Goal: Navigation & Orientation: Understand site structure

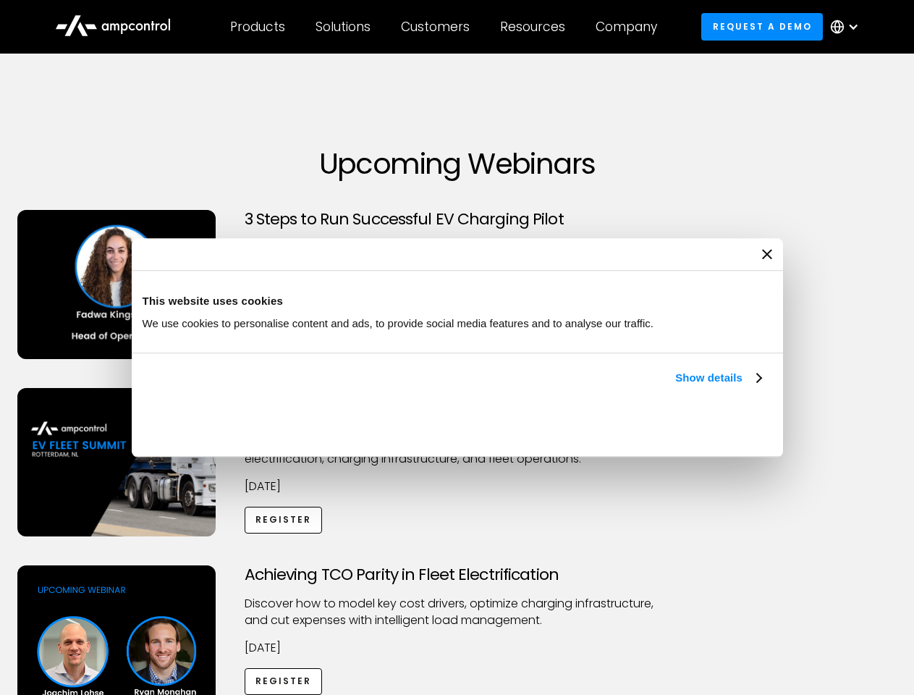
click at [675, 387] on link "Show details" at bounding box center [717, 377] width 85 height 17
click at [0, 0] on div "Necessary cookies help make a website usable by enabling basic functions like p…" at bounding box center [0, 0] width 0 height 0
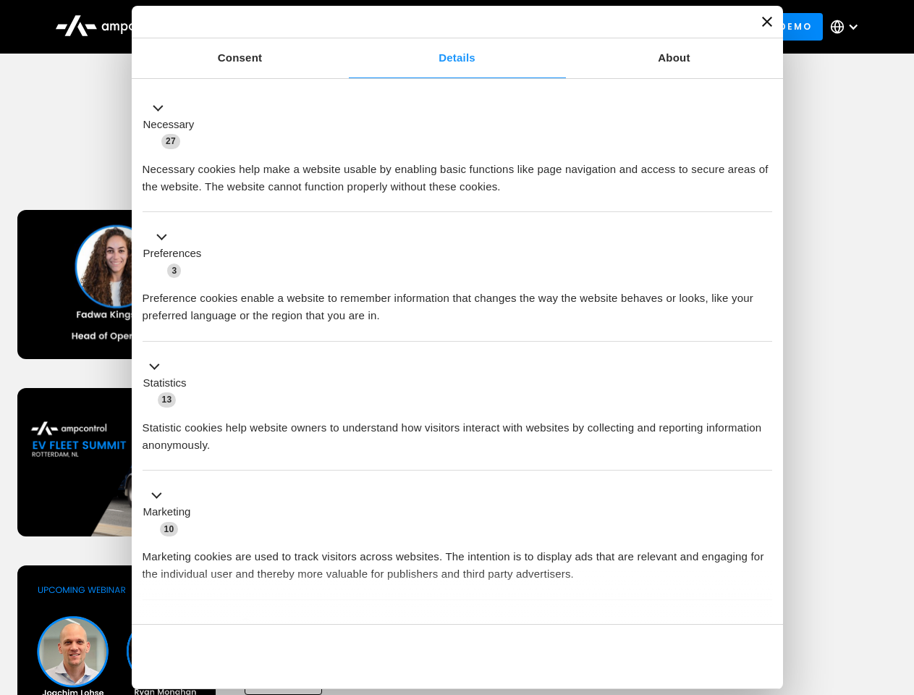
click at [898, 584] on div "Achieving TCO Parity in Fleet Electrification Discover how to model key cost dr…" at bounding box center [457, 678] width 909 height 227
click at [445, 27] on div "Customers" at bounding box center [435, 27] width 69 height 16
click at [257, 27] on div "Products" at bounding box center [257, 27] width 55 height 16
click at [344, 27] on div "Solutions" at bounding box center [343, 27] width 55 height 16
click at [438, 27] on div "Customers" at bounding box center [435, 27] width 69 height 16
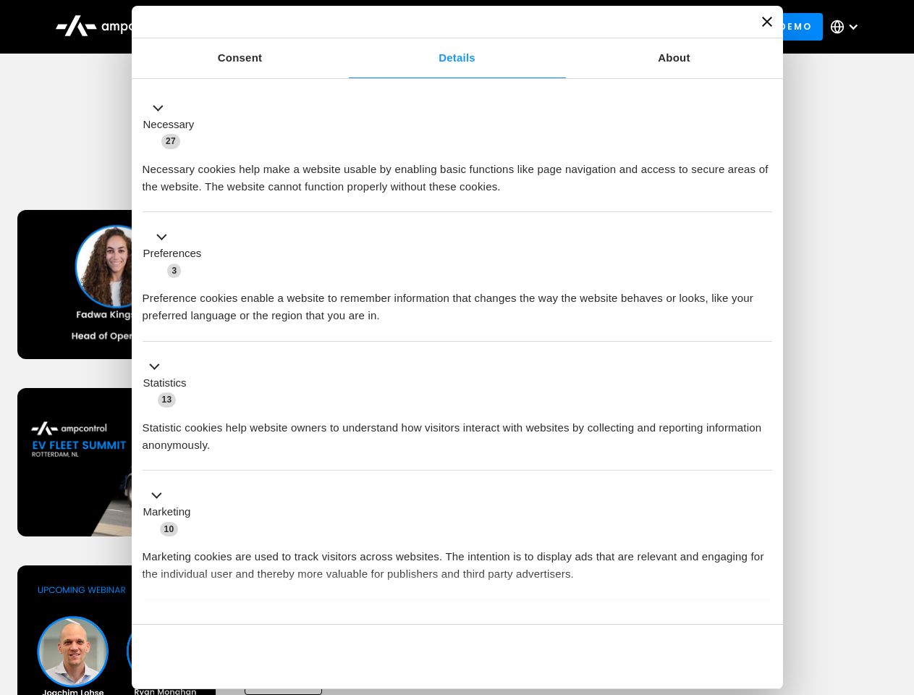
click at [536, 27] on div "Resources" at bounding box center [532, 27] width 65 height 16
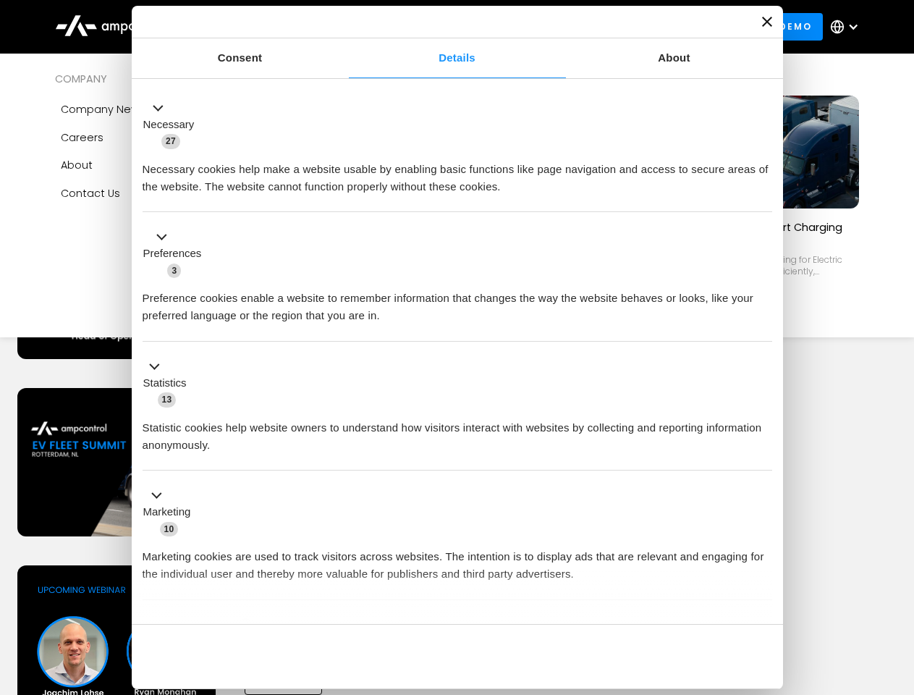
click at [631, 27] on div "Company" at bounding box center [627, 27] width 62 height 16
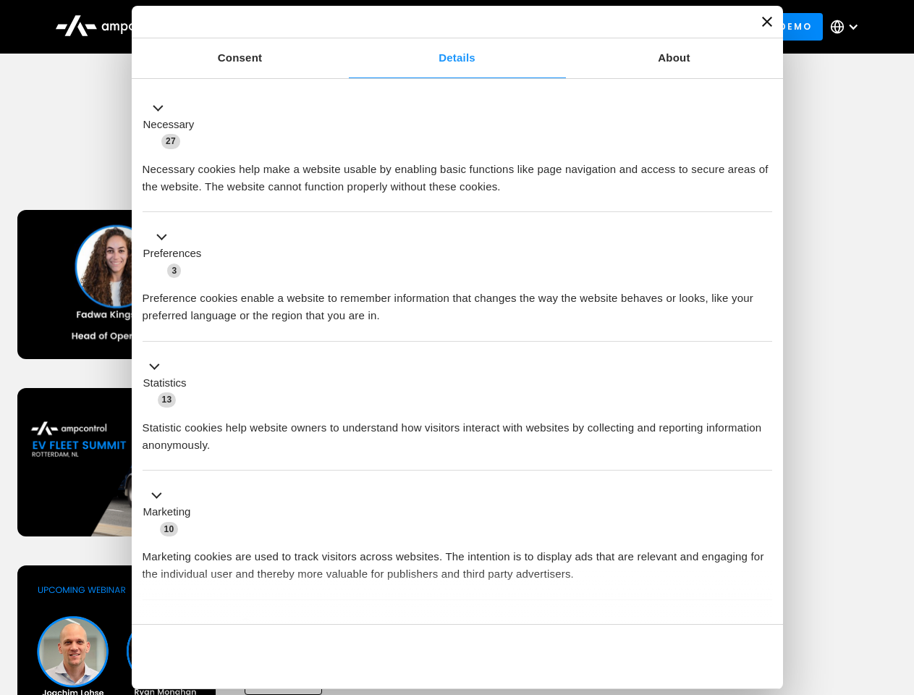
click at [848, 27] on div at bounding box center [854, 27] width 12 height 12
